Goal: Task Accomplishment & Management: Use online tool/utility

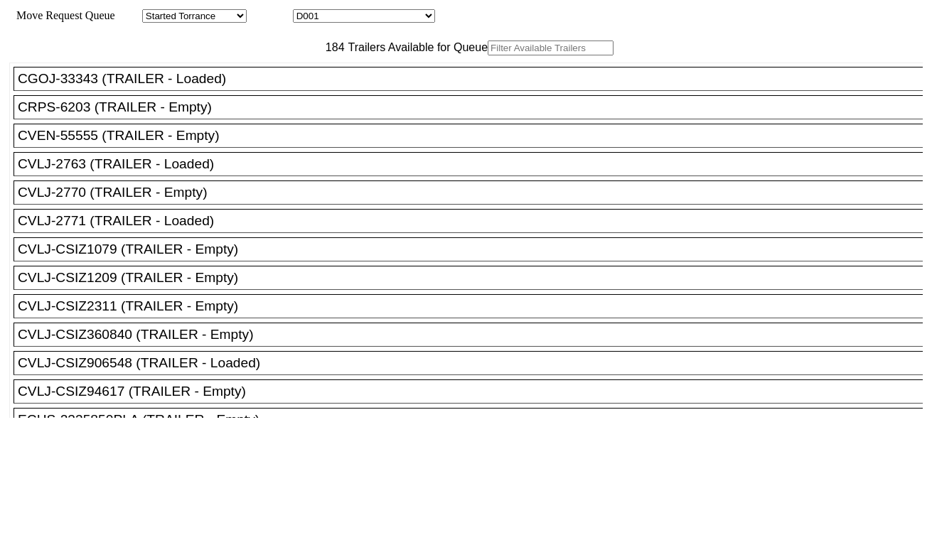
click at [370, 18] on select "D001 D002 D003 D004 D005 D006 D007 D008 D009 D010 D011 D012 D013 D014 D015 D016…" at bounding box center [364, 16] width 142 height 14
select select "3247"
click at [306, 11] on select "D001 D002 D003 D004 D005 D006 D007 D008 D009 D010 D011 D012 D013 D014 D015 D016…" at bounding box center [364, 16] width 142 height 14
click at [488, 55] on input "text" at bounding box center [551, 48] width 126 height 15
paste input "CAAU7731330"
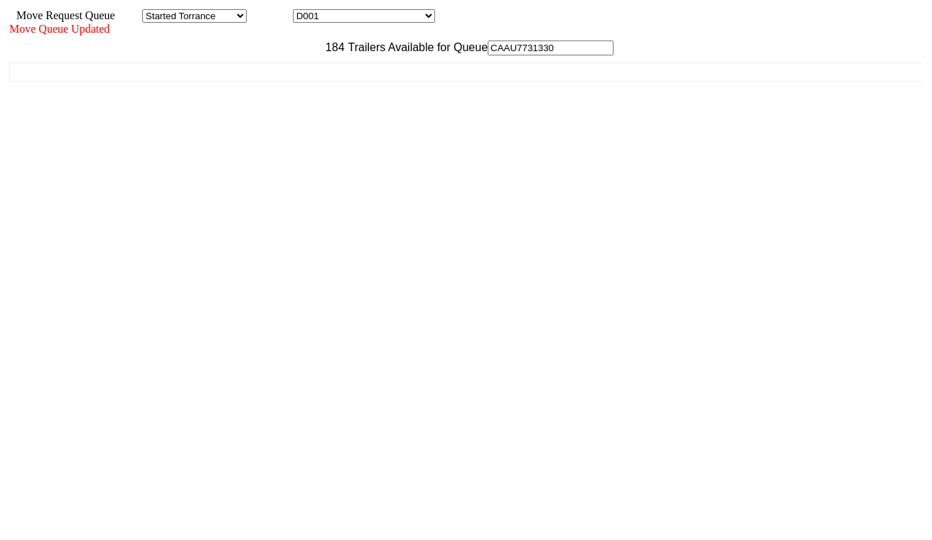
type input "CAAU7731330"
click at [294, 82] on ul "CGOJ-33343 (TRAILER - Loaded) CRPS-6203 (TRAILER - Empty) CVEN-55555 (TRAILER -…" at bounding box center [466, 72] width 915 height 19
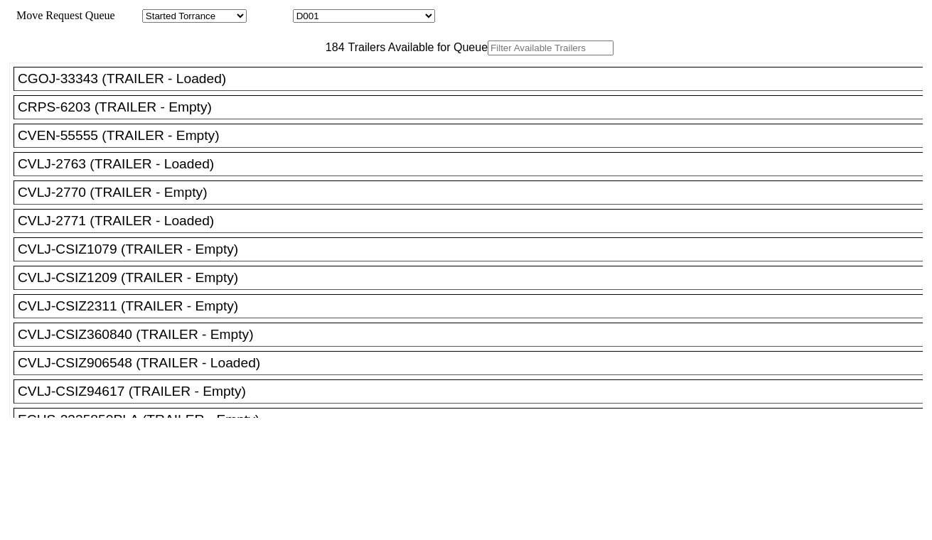
click at [350, 17] on select "D001 D002 D003 D004 D005 D006 D007 D008 D009 D010 D011 D012 D013 D014 D015 D016…" at bounding box center [364, 16] width 142 height 14
select select "3248"
click at [306, 11] on select "D001 D002 D003 D004 D005 D006 D007 D008 D009 D010 D011 D012 D013 D014 D015 D016…" at bounding box center [364, 16] width 142 height 14
click at [488, 55] on input "text" at bounding box center [551, 48] width 126 height 15
paste input "TCKU6745537"
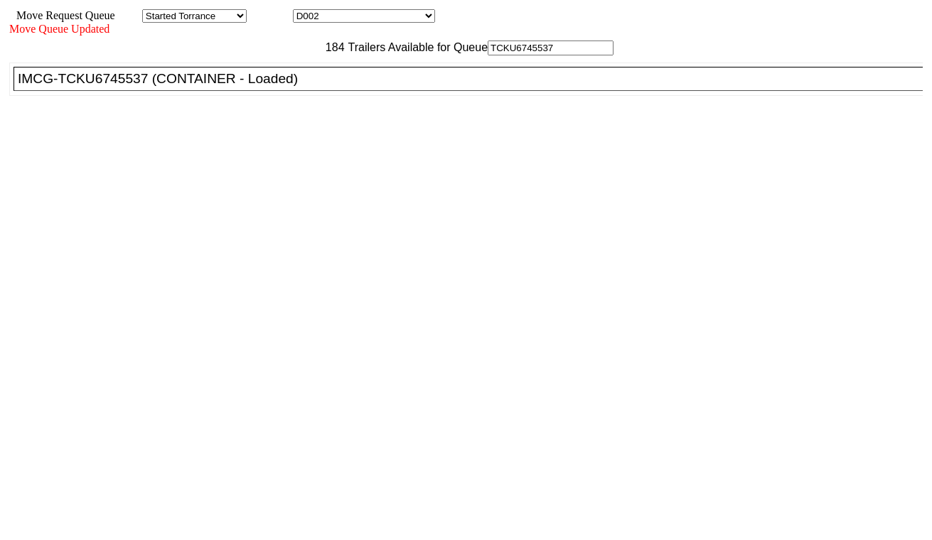
type input "TCKU6745537"
click at [292, 87] on div "IMCG-TCKU6745537 (CONTAINER - Loaded)" at bounding box center [474, 79] width 913 height 16
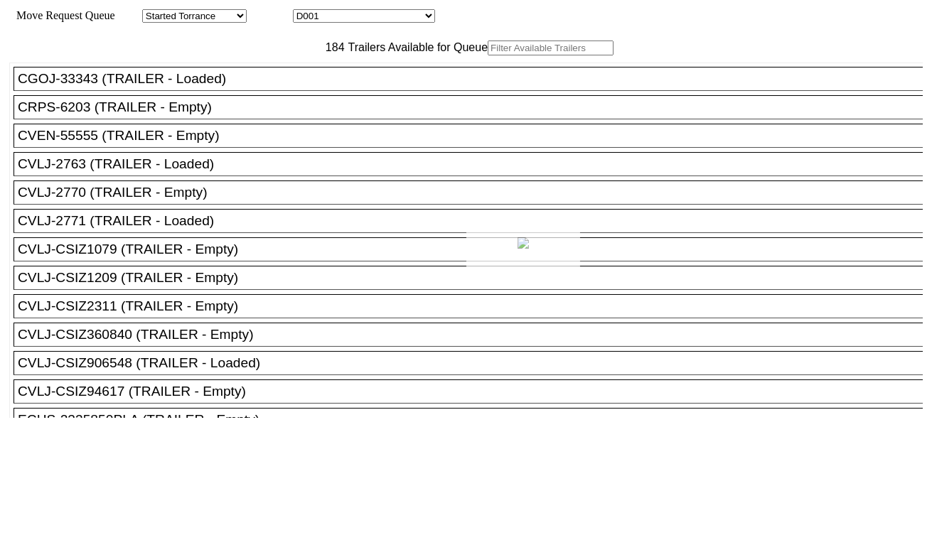
click at [387, 16] on div at bounding box center [466, 270] width 932 height 540
click at [384, 23] on select "D001 D002 D003 D004 D005 D006 D007 D008 D009 D010 D011 D012 D013 D014 D015 D016…" at bounding box center [364, 16] width 142 height 14
select select "3249"
click at [306, 11] on select "D001 D002 D003 D004 D005 D006 D007 D008 D009 D010 D011 D012 D013 D014 D015 D016…" at bounding box center [364, 16] width 142 height 14
click at [488, 55] on input "text" at bounding box center [551, 48] width 126 height 15
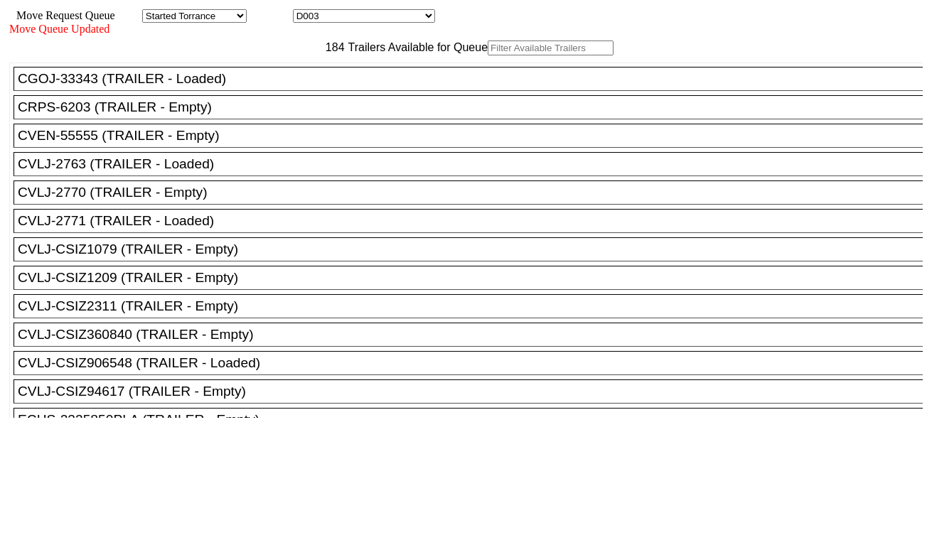
paste input "SEGU6426630"
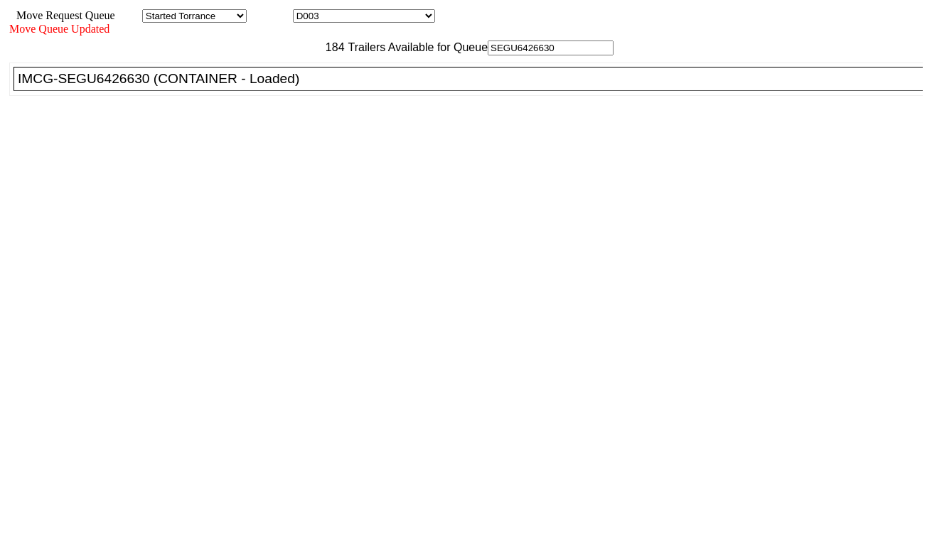
type input "SEGU6426630"
click at [296, 87] on div "IMCG-SEGU6426630 (CONTAINER - Loaded)" at bounding box center [474, 79] width 913 height 16
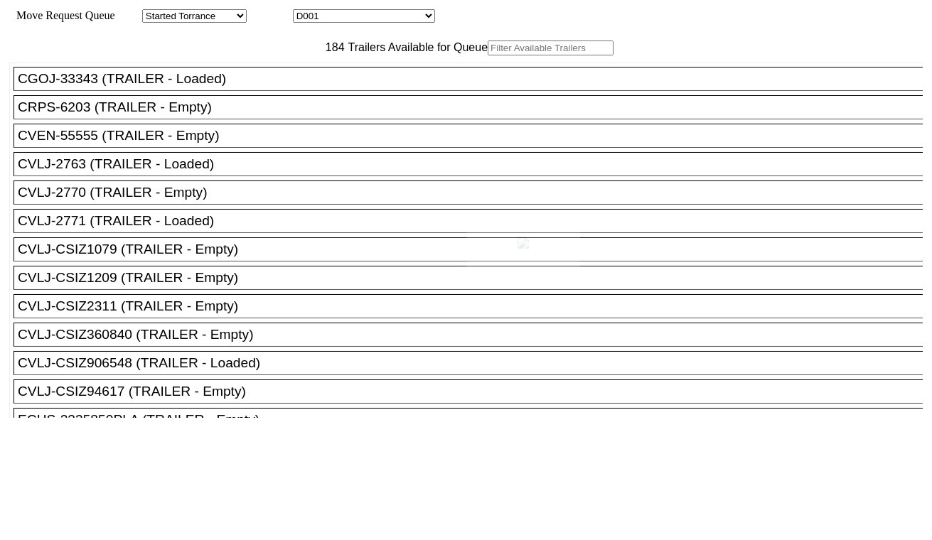
click at [402, 20] on div at bounding box center [466, 270] width 932 height 540
click at [488, 55] on input "text" at bounding box center [551, 48] width 126 height 15
paste input "UETU6246457"
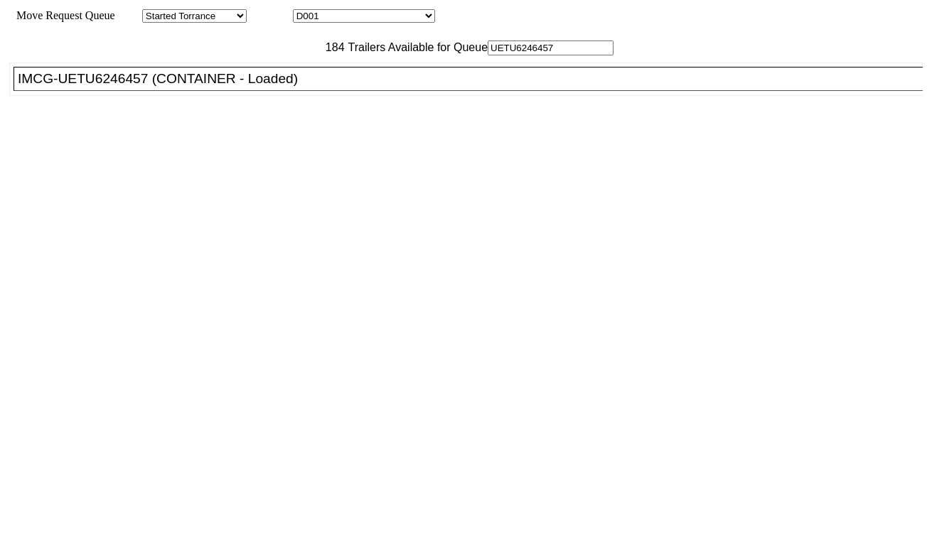
type input "UETU6246457"
click at [290, 87] on div "IMCG-UETU6246457 (CONTAINER - Loaded)" at bounding box center [474, 79] width 913 height 16
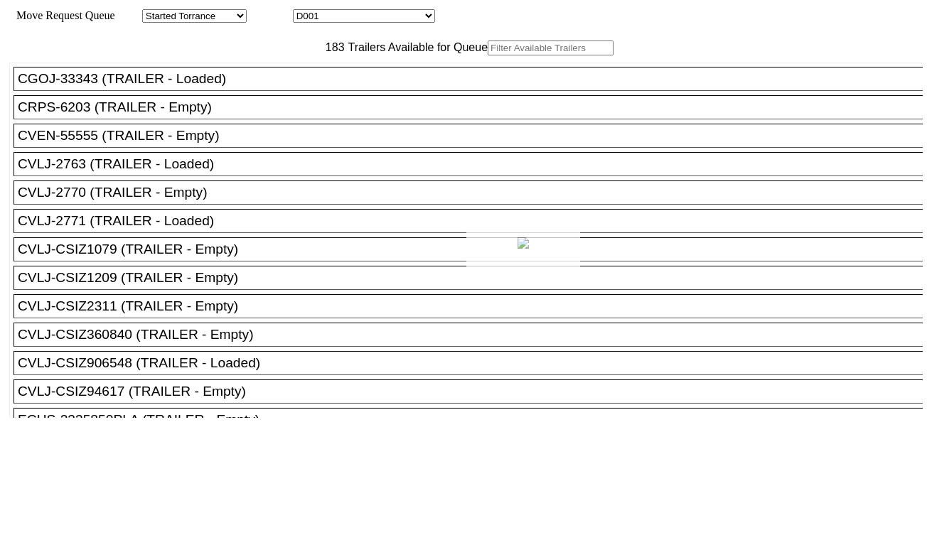
drag, startPoint x: 330, startPoint y: 57, endPoint x: 336, endPoint y: 17, distance: 40.3
click at [336, 17] on div at bounding box center [466, 270] width 932 height 540
click at [344, 16] on select "D001 D002 D003 D004 D005 D006 D007 D008 D009 D010 D011 D012 D013 D014 D015 D016…" at bounding box center [364, 16] width 142 height 14
select select "3251"
click at [306, 11] on select "D001 D002 D003 D004 D005 D006 D007 D008 D009 D010 D011 D012 D013 D014 D015 D016…" at bounding box center [364, 16] width 142 height 14
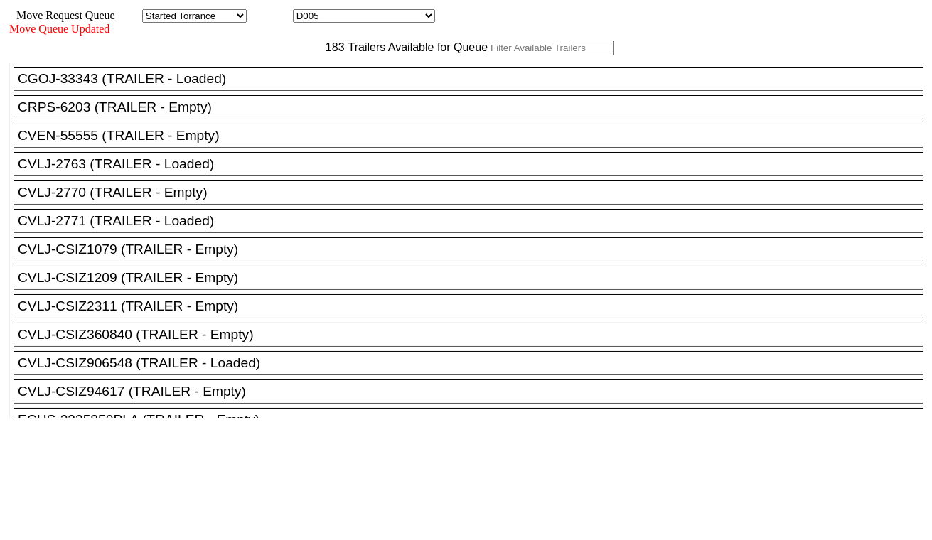
click at [488, 55] on input "text" at bounding box center [551, 48] width 126 height 15
paste input "CMAU3637445"
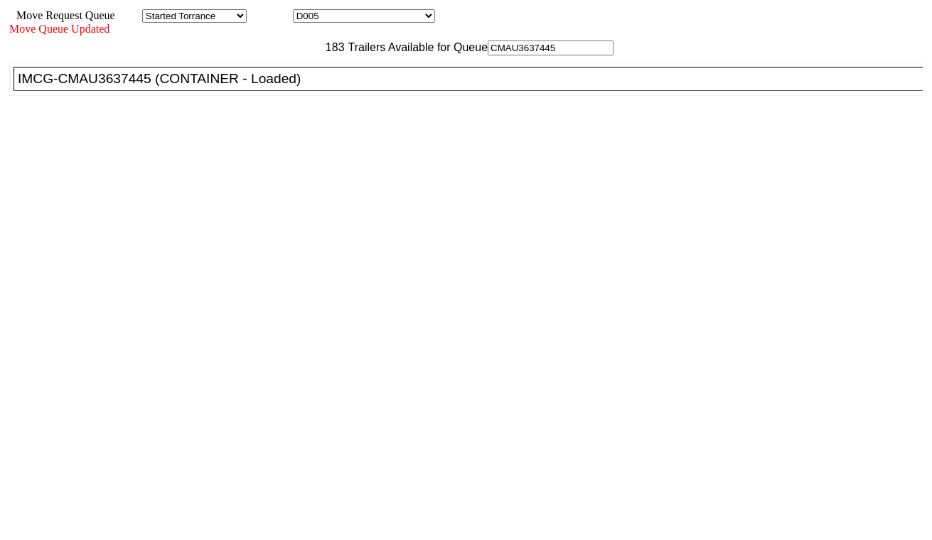
type input "CMAU3637445"
click at [286, 87] on div "IMCG-CMAU3637445 (CONTAINER - Loaded)" at bounding box center [474, 79] width 913 height 16
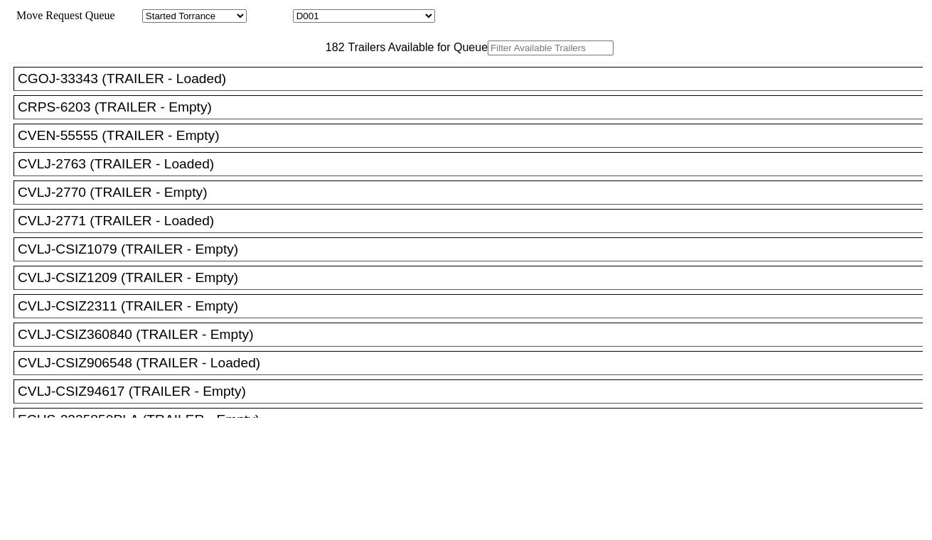
click at [394, 15] on select "D001 D002 D003 D004 D005 D006 D007 D008 D009 D010 D011 D012 D013 D014 D015 D016…" at bounding box center [364, 16] width 142 height 14
select select "3253"
click at [306, 11] on select "D001 D002 D003 D004 D005 D006 D007 D008 D009 D010 D011 D012 D013 D014 D015 D016…" at bounding box center [364, 16] width 142 height 14
click at [488, 55] on input "text" at bounding box center [551, 48] width 126 height 15
paste input "TCNU2384750"
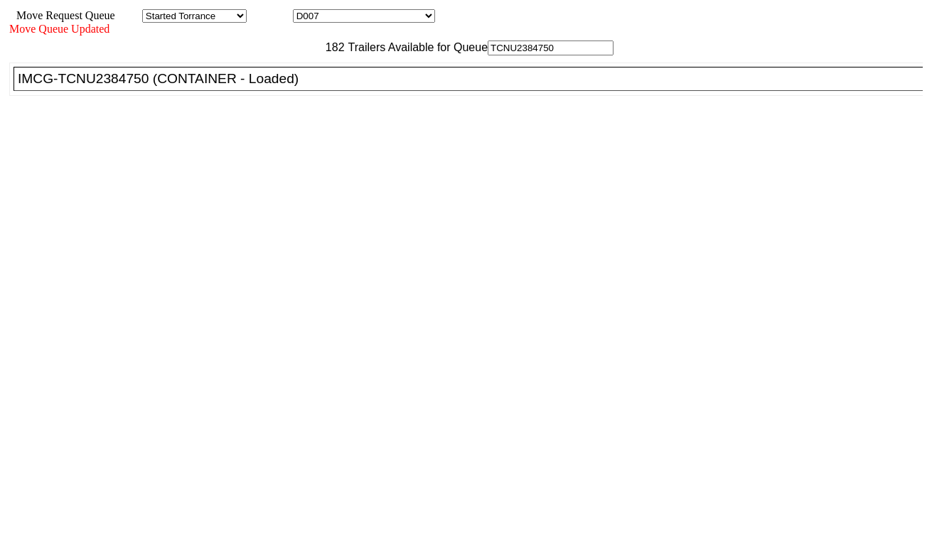
type input "TCNU2384750"
click at [306, 87] on div "IMCG-TCNU2384750 (CONTAINER - Loaded)" at bounding box center [474, 79] width 913 height 16
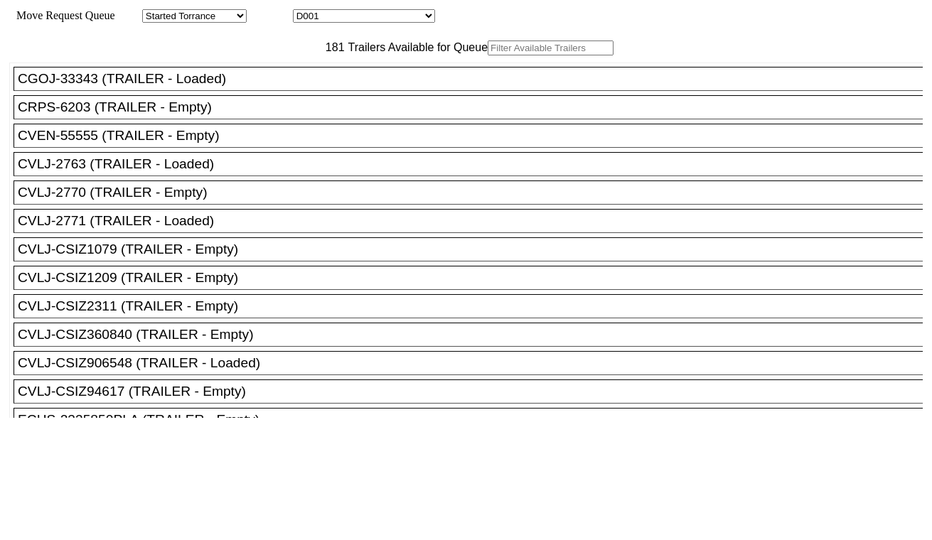
click at [399, 13] on select "D001 D002 D003 D004 D005 D006 D007 D008 D009 D010 D011 D012 D013 D014 D015 D016…" at bounding box center [364, 16] width 142 height 14
select select "3254"
click at [306, 11] on select "D001 D002 D003 D004 D005 D006 D007 D008 D009 D010 D011 D012 D013 D014 D015 D016…" at bounding box center [364, 16] width 142 height 14
click at [488, 55] on input "text" at bounding box center [551, 48] width 126 height 15
paste input "FFAU4505734"
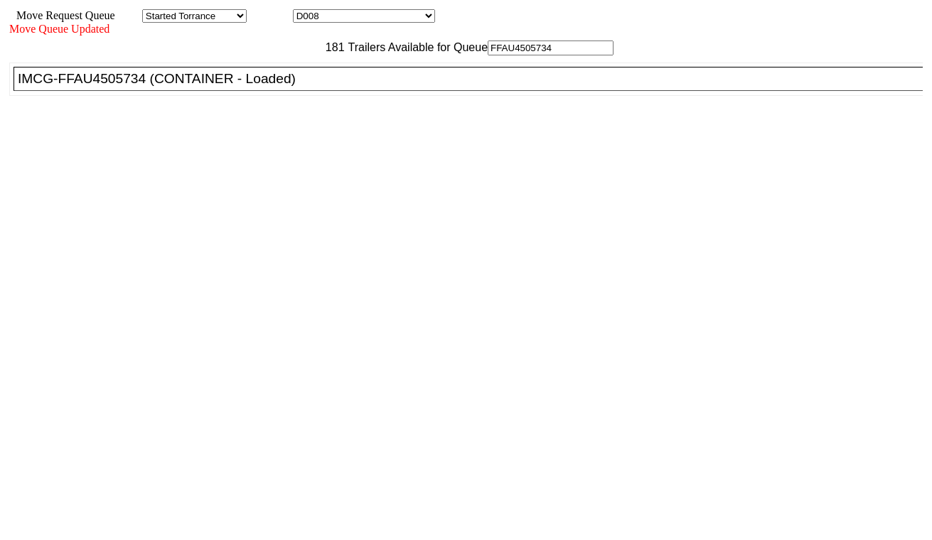
type input "FFAU4505734"
click at [291, 87] on div "IMCG-FFAU4505734 (CONTAINER - Loaded)" at bounding box center [474, 79] width 913 height 16
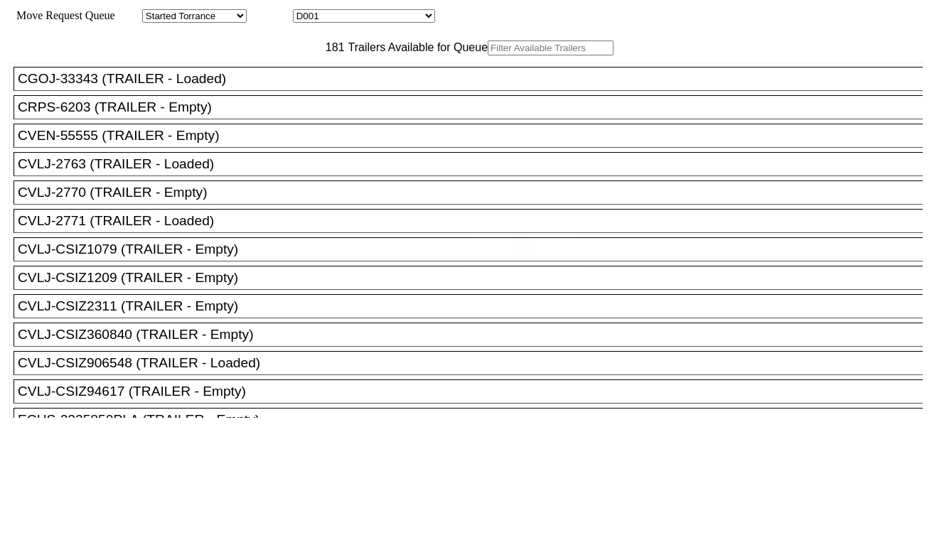
click at [390, 16] on select "D001 D002 D003 D004 D005 D006 D007 D008 D009 D010 D011 D012 D013 D014 D015 D016…" at bounding box center [364, 16] width 142 height 14
select select "3255"
click at [306, 11] on select "D001 D002 D003 D004 D005 D006 D007 D008 D009 D010 D011 D012 D013 D014 D015 D016…" at bounding box center [364, 16] width 142 height 14
click at [488, 55] on input "text" at bounding box center [551, 48] width 126 height 15
paste input "MRSU4956990"
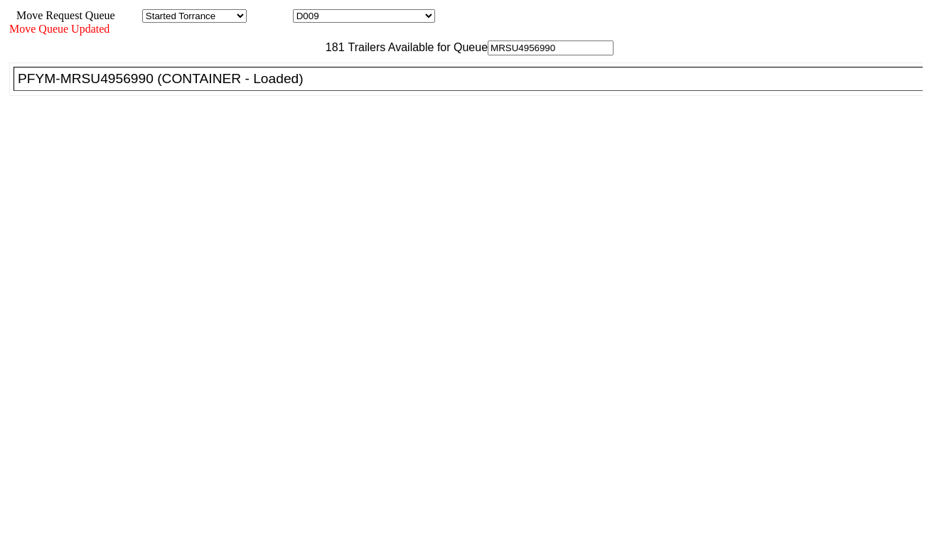
type input "MRSU4956990"
click at [299, 87] on div "PFYM-MRSU4956990 (CONTAINER - Loaded)" at bounding box center [474, 79] width 913 height 16
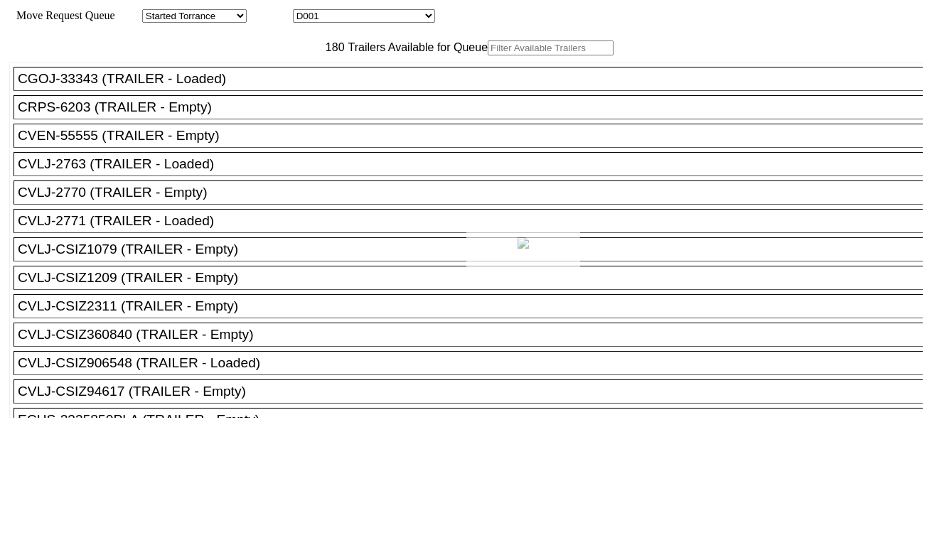
click at [407, 11] on div at bounding box center [466, 270] width 932 height 540
click at [405, 12] on select "D001 D002 D003 D004 D005 D006 D007 D008 D009 D010 D011 D012 D013 D014 D015 D016…" at bounding box center [364, 16] width 142 height 14
select select "3256"
click at [306, 11] on select "D001 D002 D003 D004 D005 D006 D007 D008 D009 D010 D011 D012 D013 D014 D015 D016…" at bounding box center [364, 16] width 142 height 14
click at [488, 55] on input "text" at bounding box center [551, 48] width 126 height 15
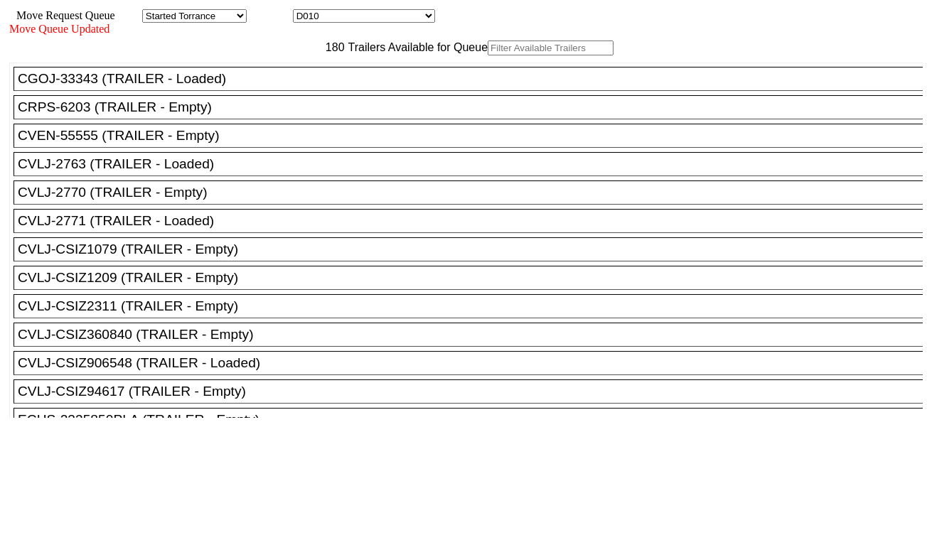
paste input "MSDU6994415"
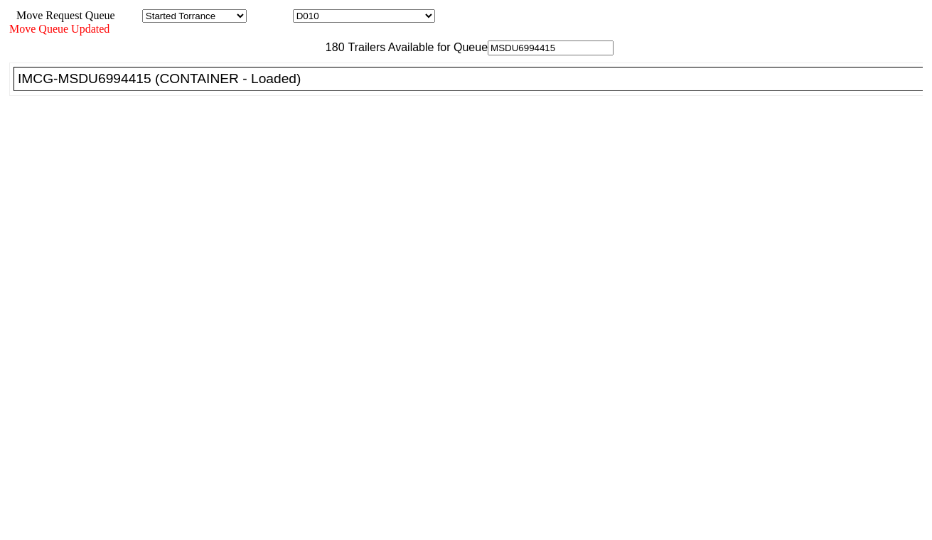
type input "MSDU6994415"
click at [300, 87] on div "IMCG-MSDU6994415 (CONTAINER - Loaded)" at bounding box center [474, 79] width 913 height 16
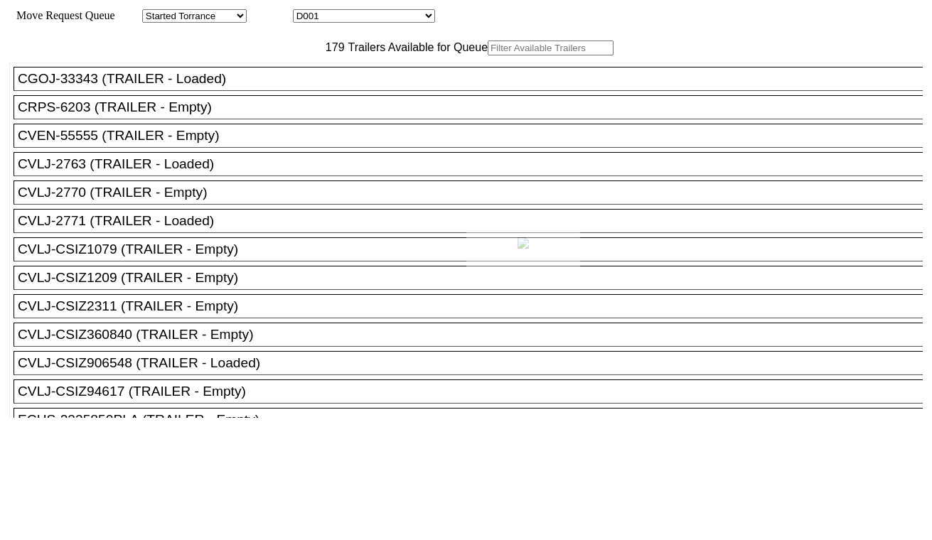
click at [396, 16] on div at bounding box center [466, 270] width 932 height 540
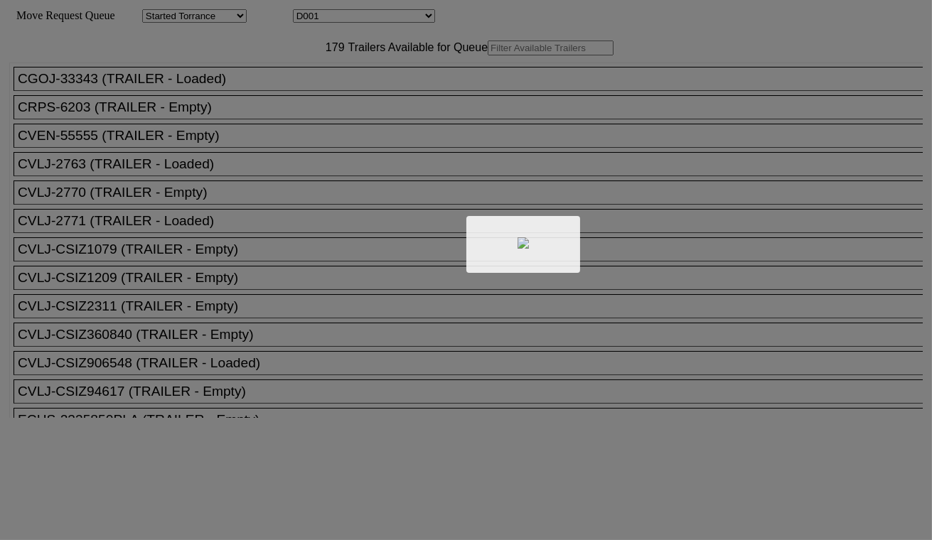
click at [396, 16] on div at bounding box center [466, 270] width 932 height 540
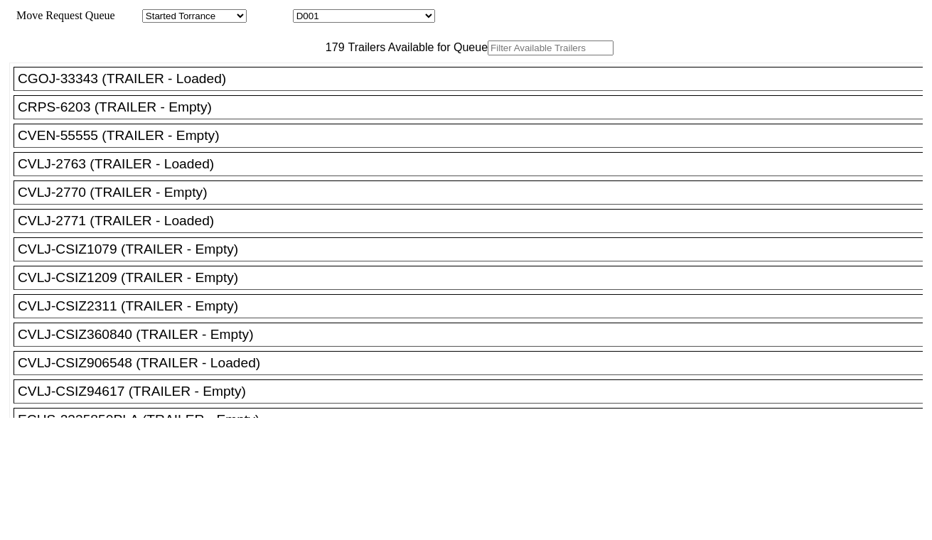
click at [396, 17] on select "D001 D002 D003 D004 D005 D006 D007 D008 D009 D010 D011 D012 D013 D014 D015 D016…" at bounding box center [364, 16] width 142 height 14
select select "3257"
click at [306, 11] on select "D001 D002 D003 D004 D005 D006 D007 D008 D009 D010 D011 D012 D013 D014 D015 D016…" at bounding box center [364, 16] width 142 height 14
click at [488, 55] on input "text" at bounding box center [551, 48] width 126 height 15
paste input "CAAU8489601"
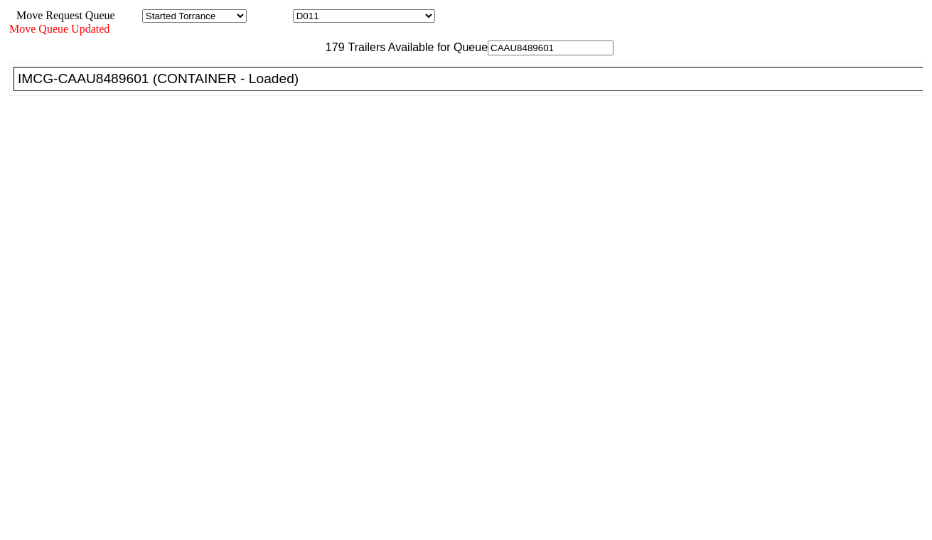
type input "CAAU8489601"
click at [301, 87] on div "IMCG-CAAU8489601 (CONTAINER - Loaded)" at bounding box center [474, 79] width 913 height 16
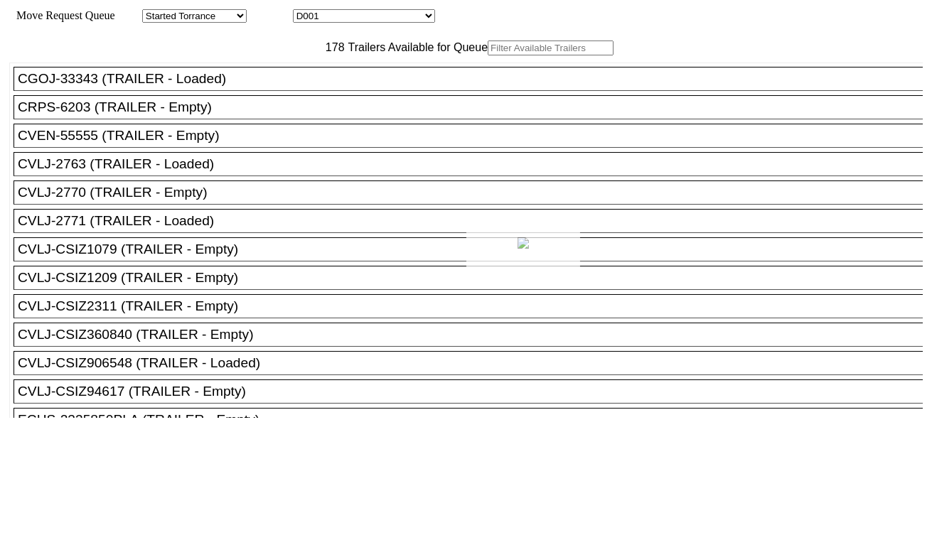
click at [377, 19] on div at bounding box center [466, 270] width 932 height 540
click at [377, 19] on select "D001 D002 D003 D004 D005 D006 D007 D008 D009 D010 D011 D012 D013 D014 D015 D016…" at bounding box center [364, 16] width 142 height 14
select select "3258"
click at [306, 11] on select "D001 D002 D003 D004 D005 D006 D007 D008 D009 D010 D011 D012 D013 D014 D015 D016…" at bounding box center [364, 16] width 142 height 14
click at [488, 55] on input "text" at bounding box center [551, 48] width 126 height 15
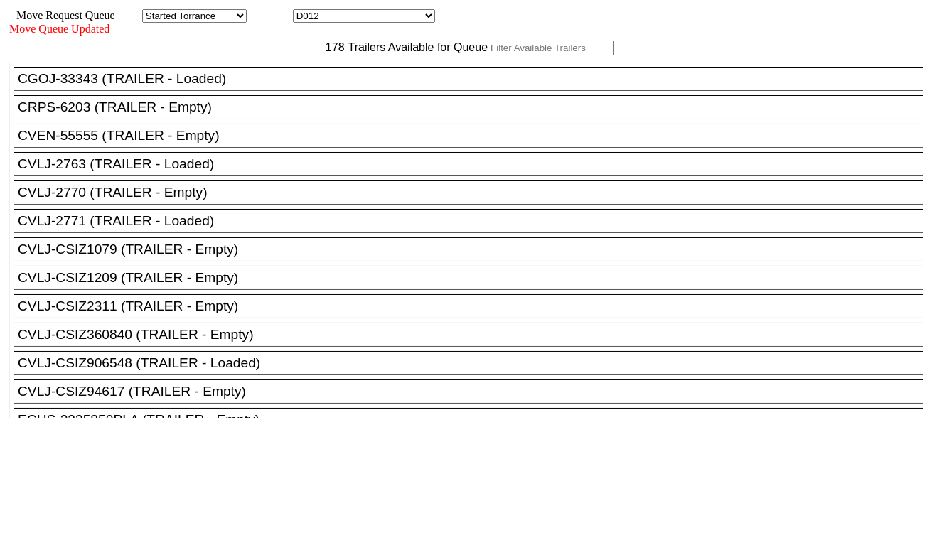
paste input "MRSU5362400"
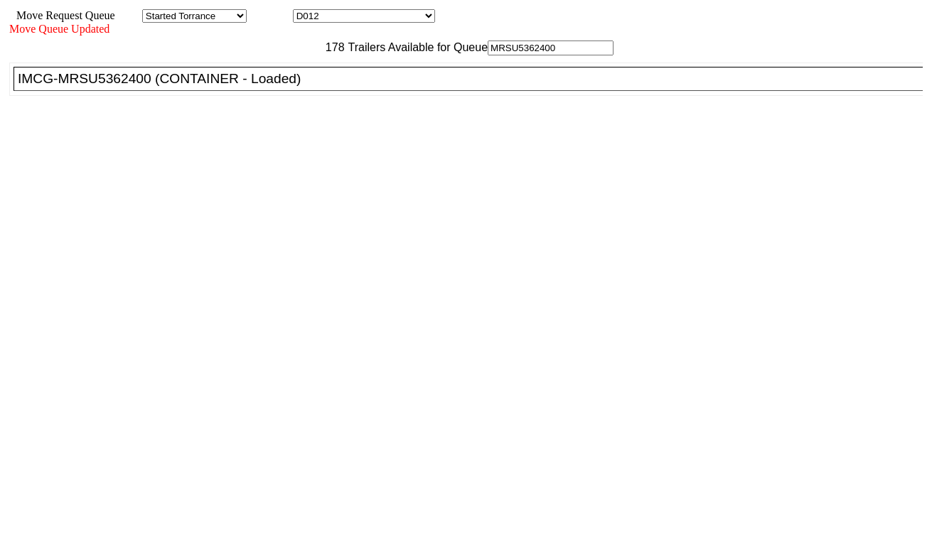
type input "MRSU5362400"
click at [291, 87] on div "IMCG-MRSU5362400 (CONTAINER - Loaded)" at bounding box center [474, 79] width 913 height 16
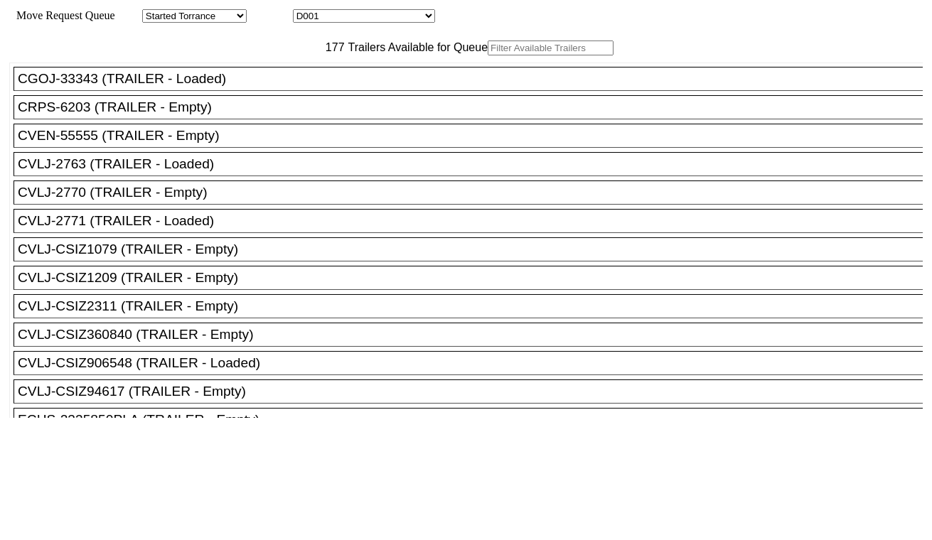
click at [398, 16] on select "D001 D002 D003 D004 D005 D006 D007 D008 D009 D010 D011 D012 D013 D014 D015 D016…" at bounding box center [364, 16] width 142 height 14
select select "3259"
click at [306, 11] on select "D001 D002 D003 D004 D005 D006 D007 D008 D009 D010 D011 D012 D013 D014 D015 D016…" at bounding box center [364, 16] width 142 height 14
click at [488, 55] on input "text" at bounding box center [551, 48] width 126 height 15
paste input "MRSU3698313"
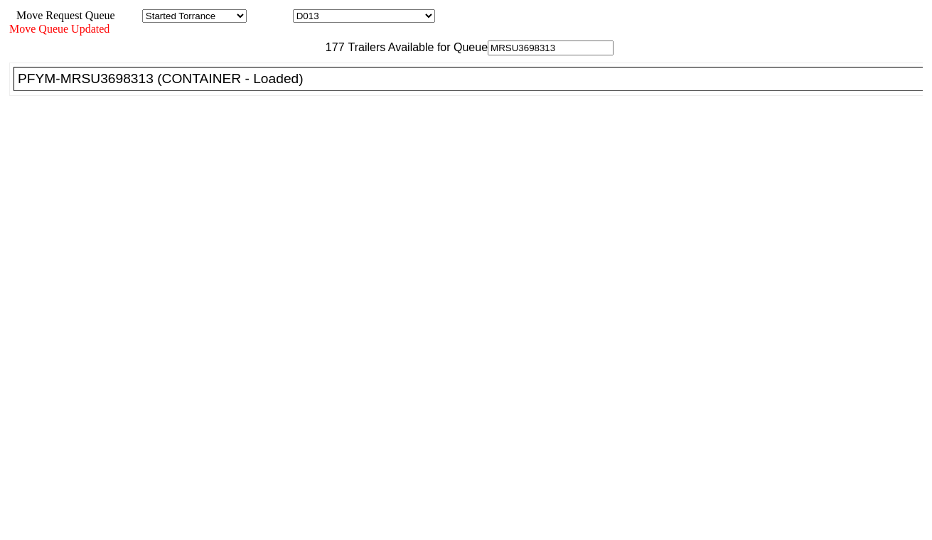
type input "MRSU3698313"
click at [295, 87] on div "PFYM-MRSU3698313 (CONTAINER - Loaded)" at bounding box center [474, 79] width 913 height 16
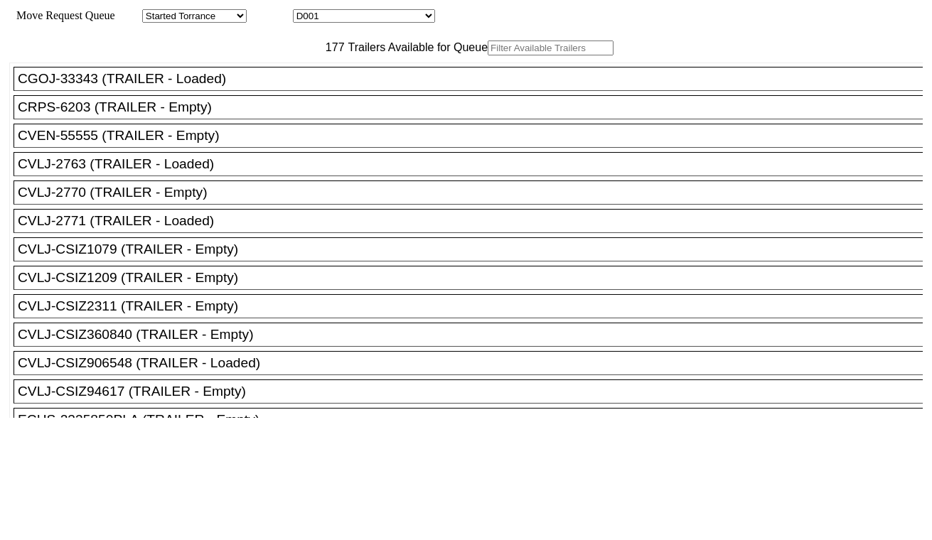
click at [365, 18] on select "D001 D002 D003 D004 D005 D006 D007 D008 D009 D010 D011 D012 D013 D014 D015 D016…" at bounding box center [364, 16] width 142 height 14
select select "3260"
click at [306, 11] on select "D001 D002 D003 D004 D005 D006 D007 D008 D009 D010 D011 D012 D013 D014 D015 D016…" at bounding box center [364, 16] width 142 height 14
click at [488, 55] on input "text" at bounding box center [551, 48] width 126 height 15
paste input "ECMU7116392"
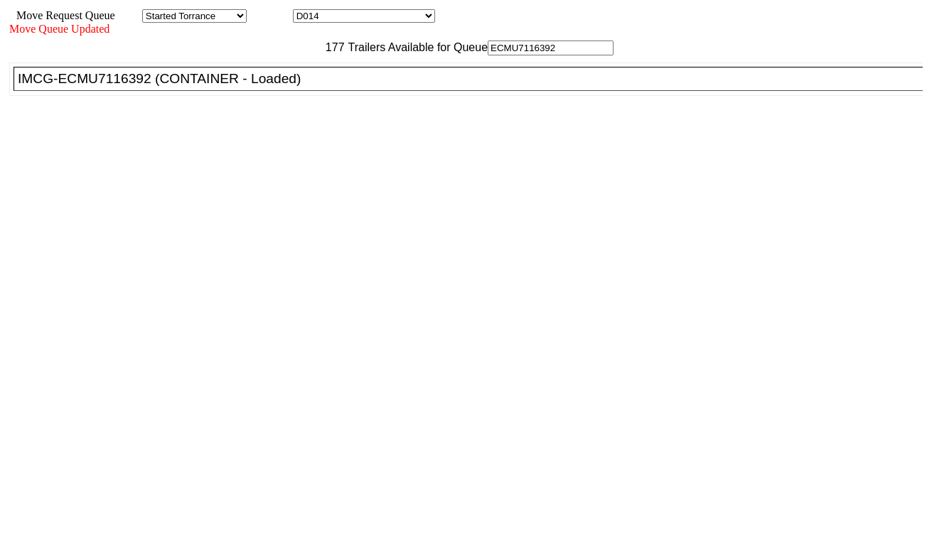
type input "ECMU7116392"
click at [296, 91] on li "IMCG-ECMU7116392 (CONTAINER - Loaded)" at bounding box center [475, 79] width 922 height 24
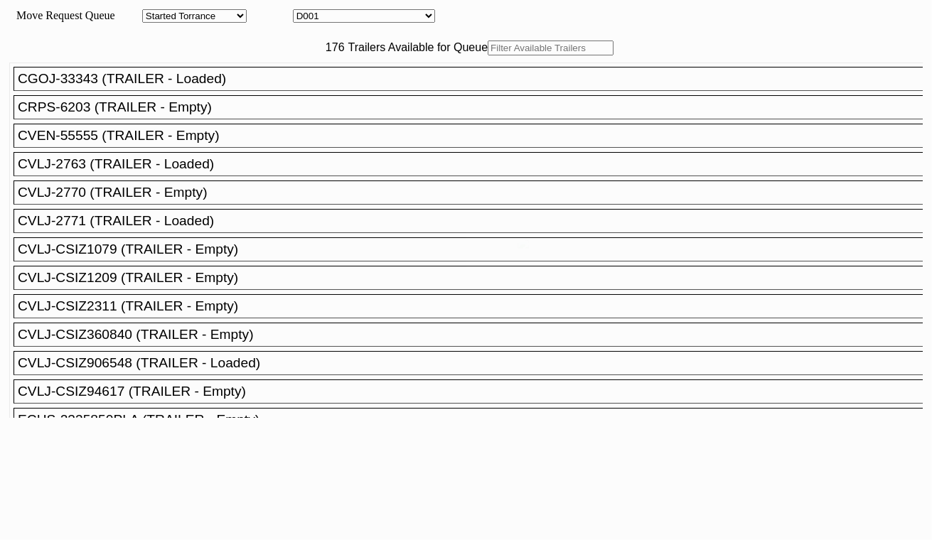
click at [377, 23] on div "Move Request Queue Area Started Torrance Lost Torrance Appt Torrance Bobtail B1…" at bounding box center [465, 16] width 913 height 14
click at [377, 22] on select "D001 D002 D003 D004 D005 D006 D007 D008 D009 D010 D011 D012 D013 D014 D015 D016…" at bounding box center [364, 16] width 142 height 14
select select "3261"
click at [306, 11] on select "D001 D002 D003 D004 D005 D006 D007 D008 D009 D010 D011 D012 D013 D014 D015 D016…" at bounding box center [364, 16] width 142 height 14
click at [488, 55] on input "text" at bounding box center [551, 48] width 126 height 15
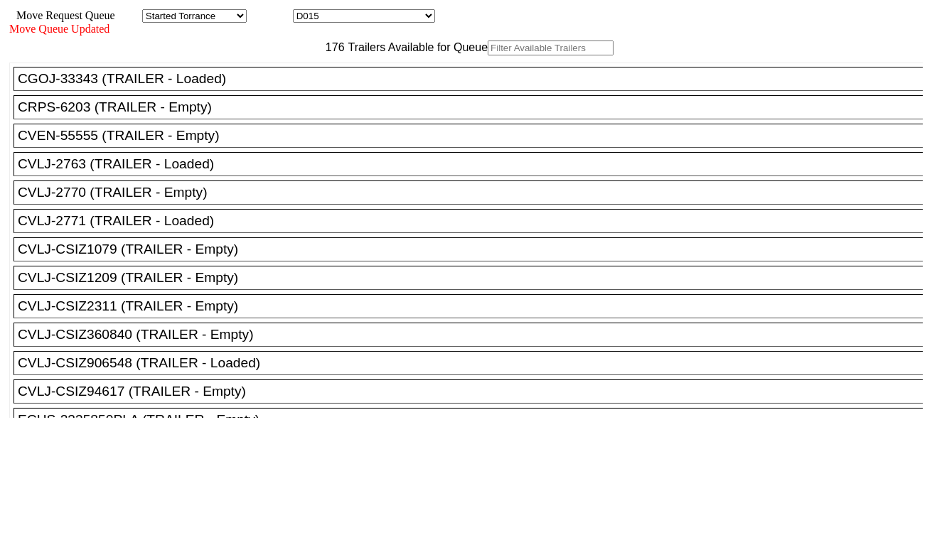
paste input "CAIU4702727"
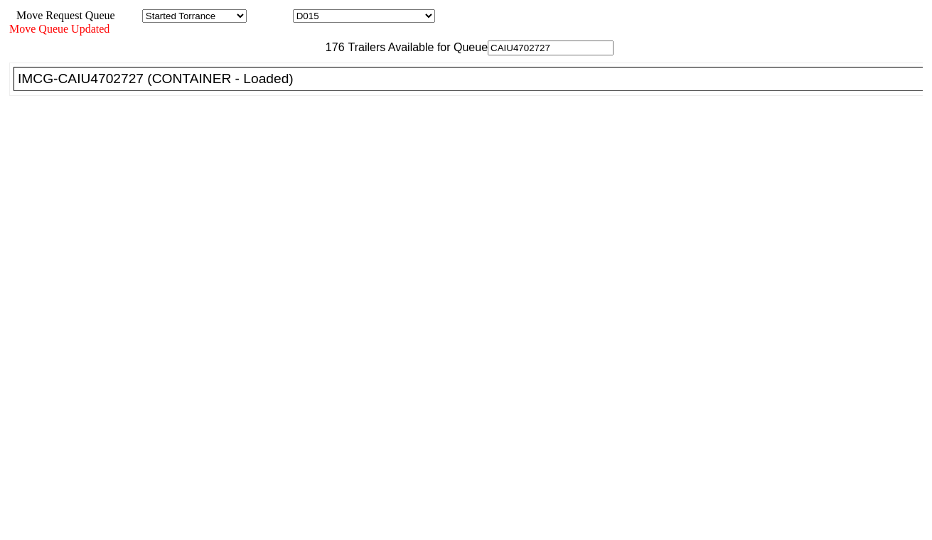
type input "CAIU4702727"
click at [301, 87] on div "IMCG-CAIU4702727 (CONTAINER - Loaded)" at bounding box center [474, 79] width 913 height 16
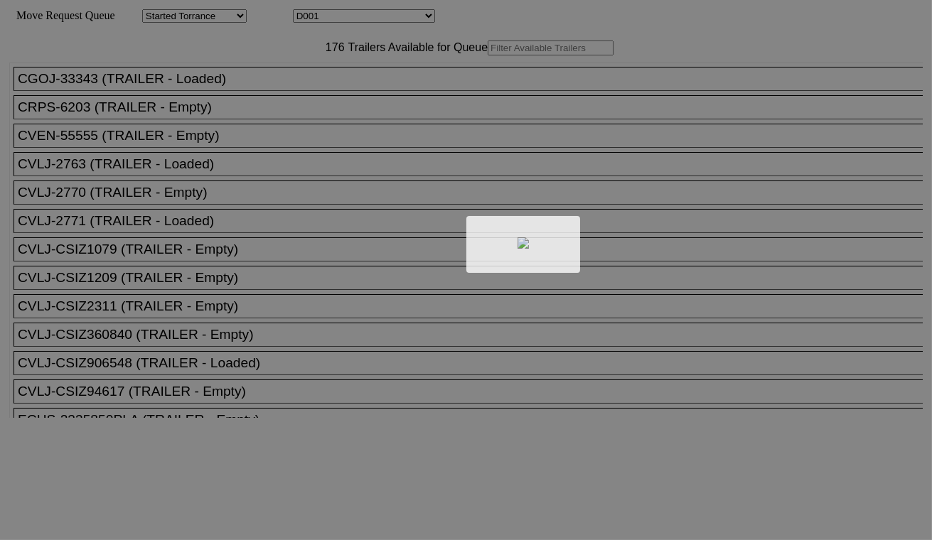
drag, startPoint x: 367, startPoint y: 29, endPoint x: 351, endPoint y: 19, distance: 18.5
click at [351, 19] on div at bounding box center [466, 270] width 932 height 540
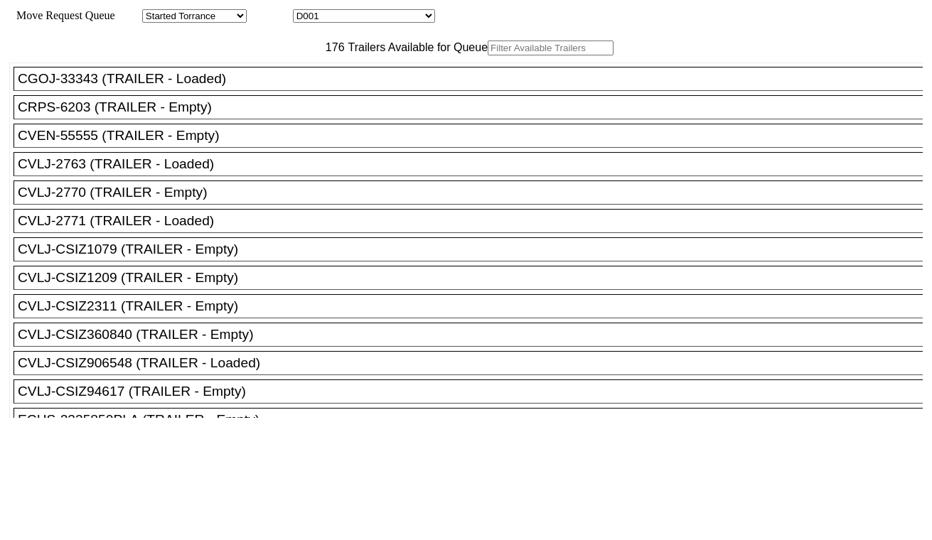
click at [351, 16] on select "D001 D002 D003 D004 D005 D006 D007 D008 D009 D010 D011 D012 D013 D014 D015 D016…" at bounding box center [364, 16] width 142 height 14
select select "3262"
click at [306, 11] on select "D001 D002 D003 D004 D005 D006 D007 D008 D009 D010 D011 D012 D013 D014 D015 D016…" at bounding box center [364, 16] width 142 height 14
click at [488, 55] on input "text" at bounding box center [551, 48] width 126 height 15
paste input "BMOU6902112"
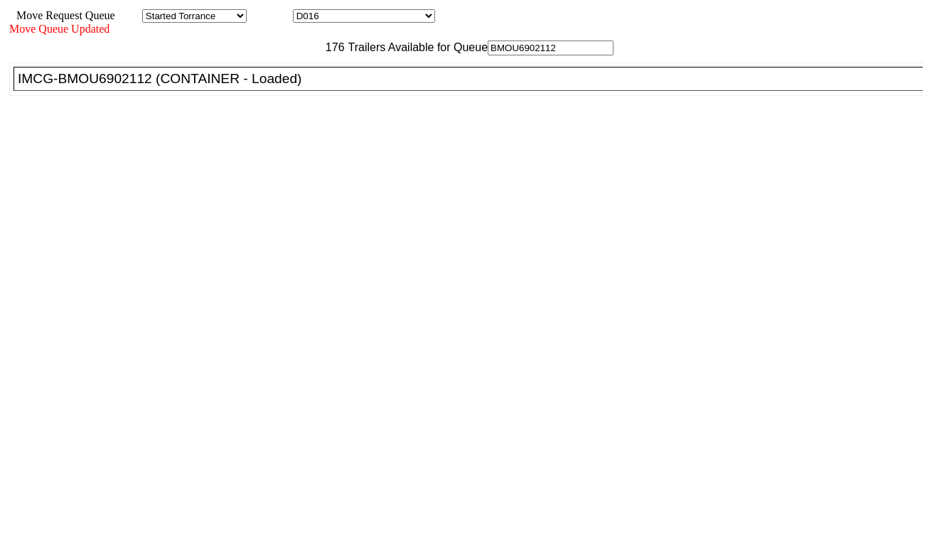
type input "BMOU6902112"
click at [269, 87] on div "IMCG-BMOU6902112 (CONTAINER - Loaded)" at bounding box center [474, 79] width 913 height 16
